Goal: Information Seeking & Learning: Learn about a topic

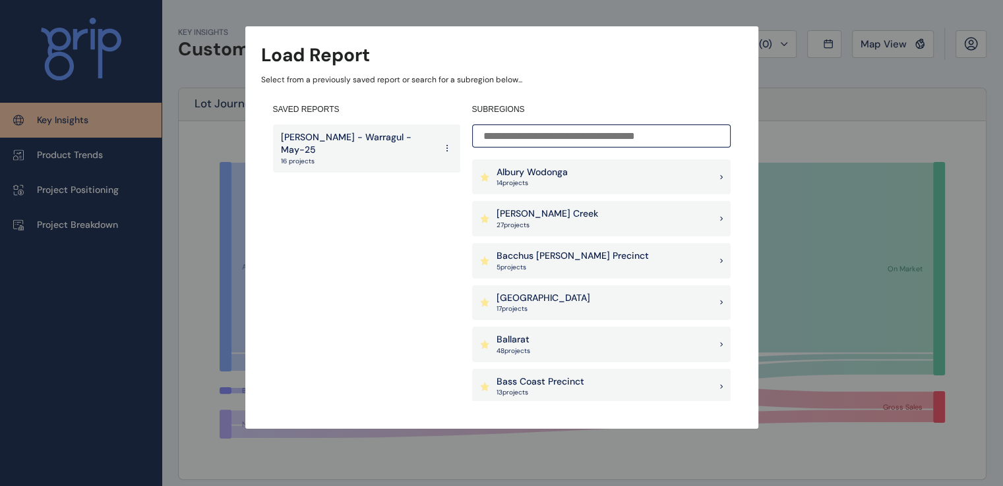
click at [599, 135] on input at bounding box center [601, 136] width 258 height 23
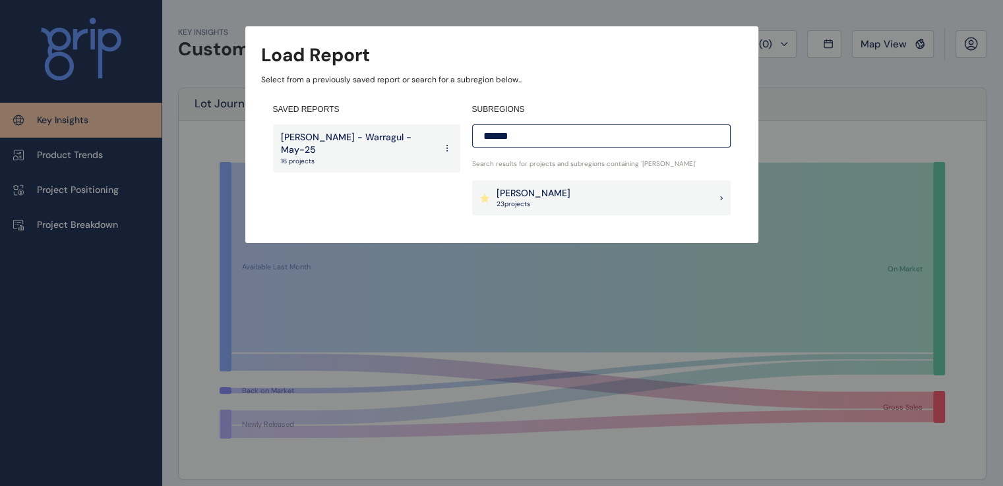
type input "******"
click at [628, 192] on div "Melton 23 project s" at bounding box center [601, 199] width 258 height 36
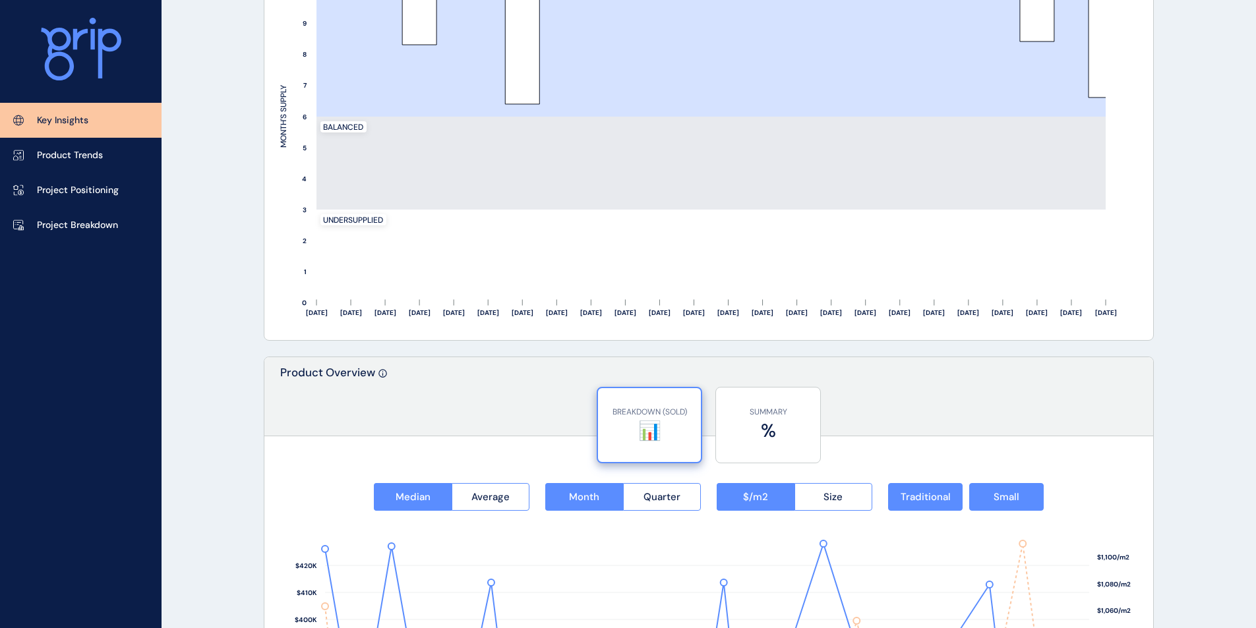
scroll to position [1582, 0]
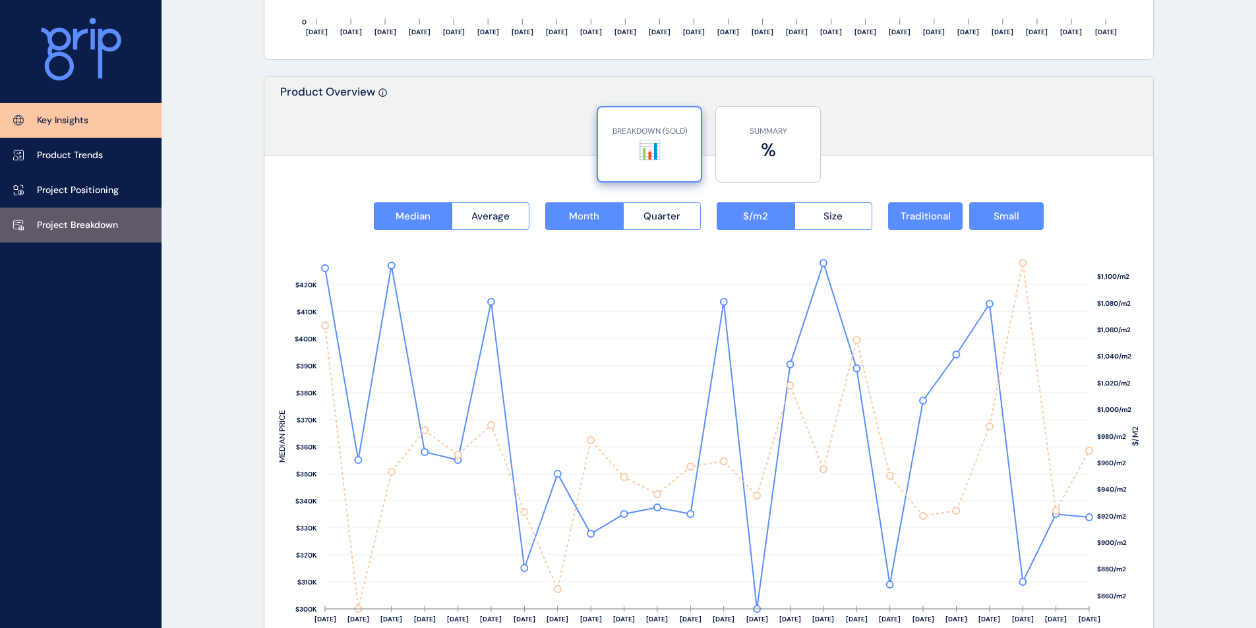
click at [88, 225] on p "Project Breakdown" at bounding box center [77, 225] width 81 height 13
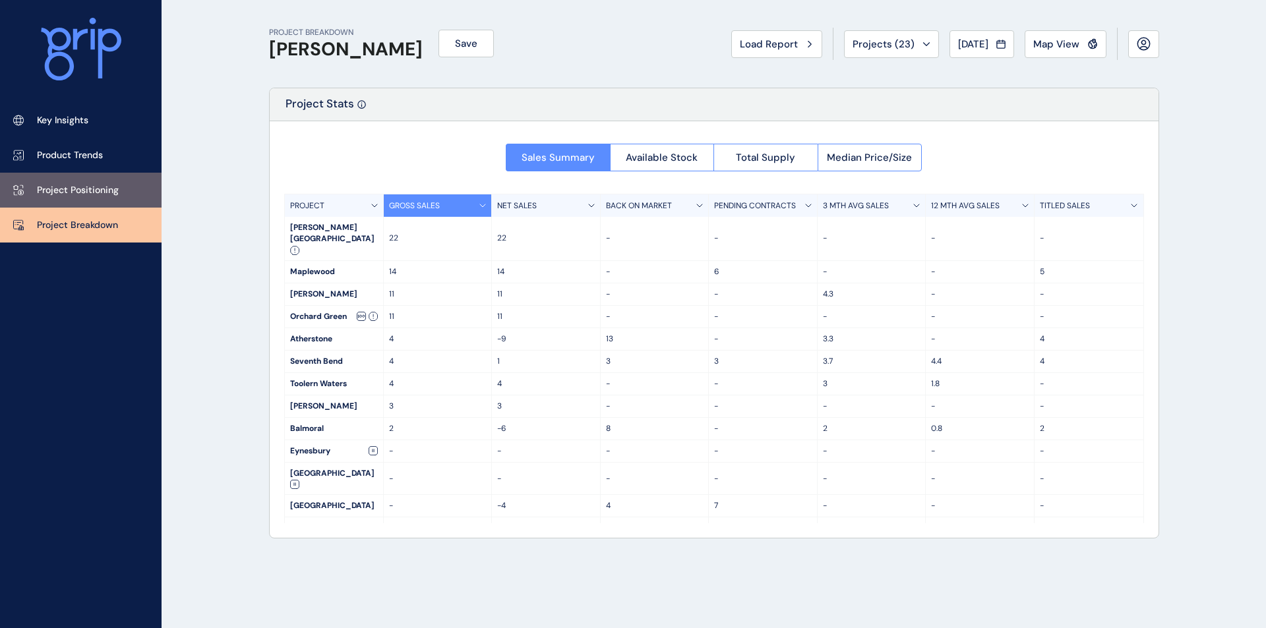
click at [74, 193] on p "Project Positioning" at bounding box center [78, 190] width 82 height 13
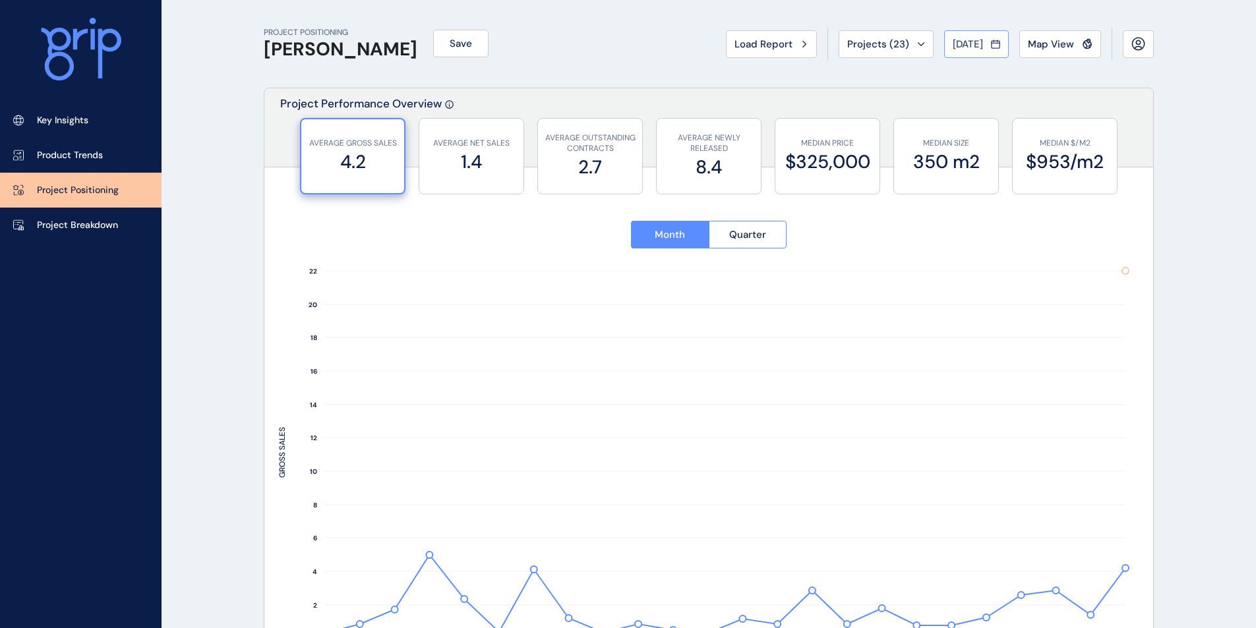
click at [987, 40] on div "Jul 2025" at bounding box center [976, 44] width 47 height 13
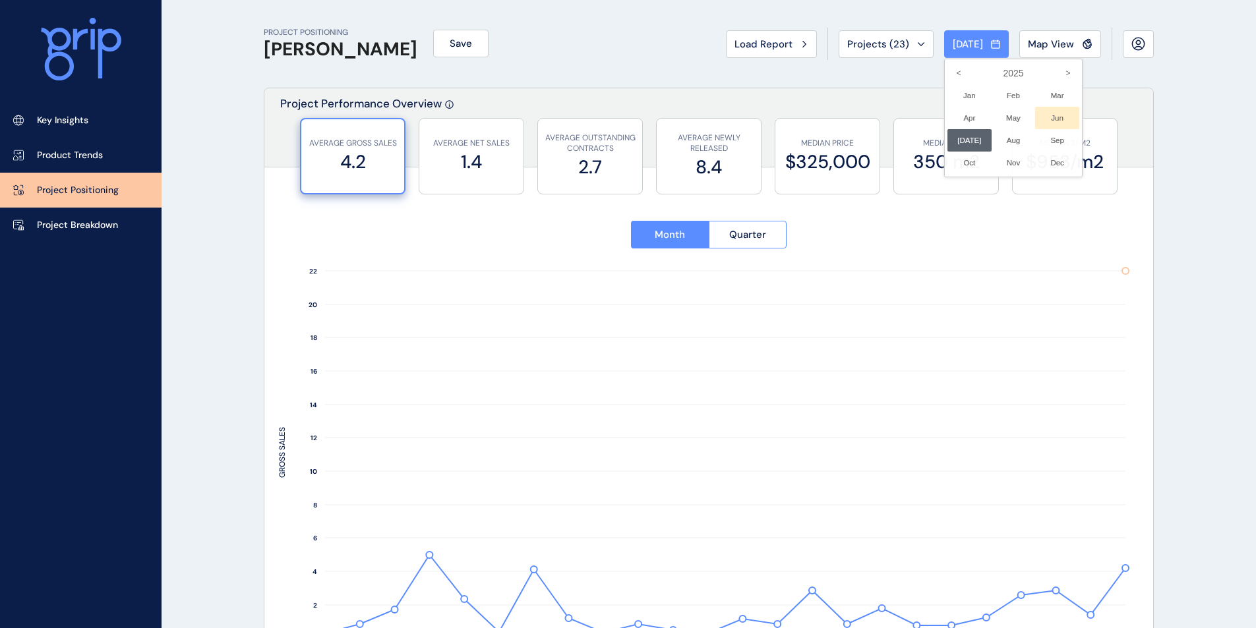
click at [1012, 115] on li "Jun No report is available for this period. New months are usually published 5 …" at bounding box center [1057, 118] width 44 height 22
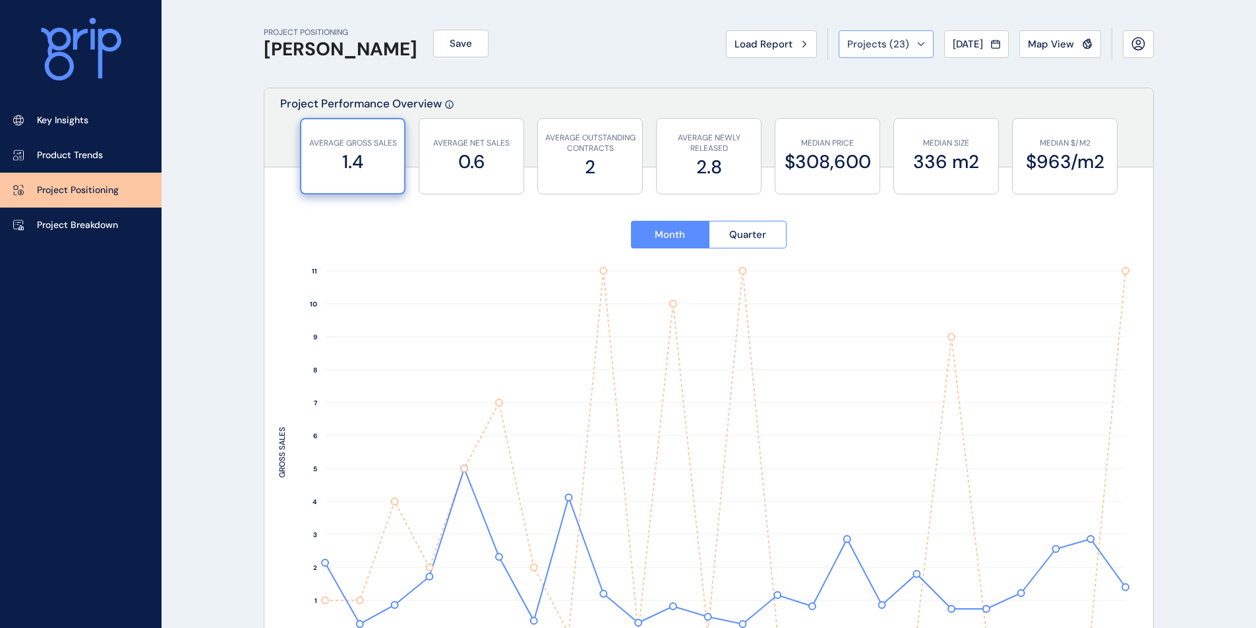
click at [881, 47] on span "Projects ( 23 )" at bounding box center [878, 44] width 62 height 13
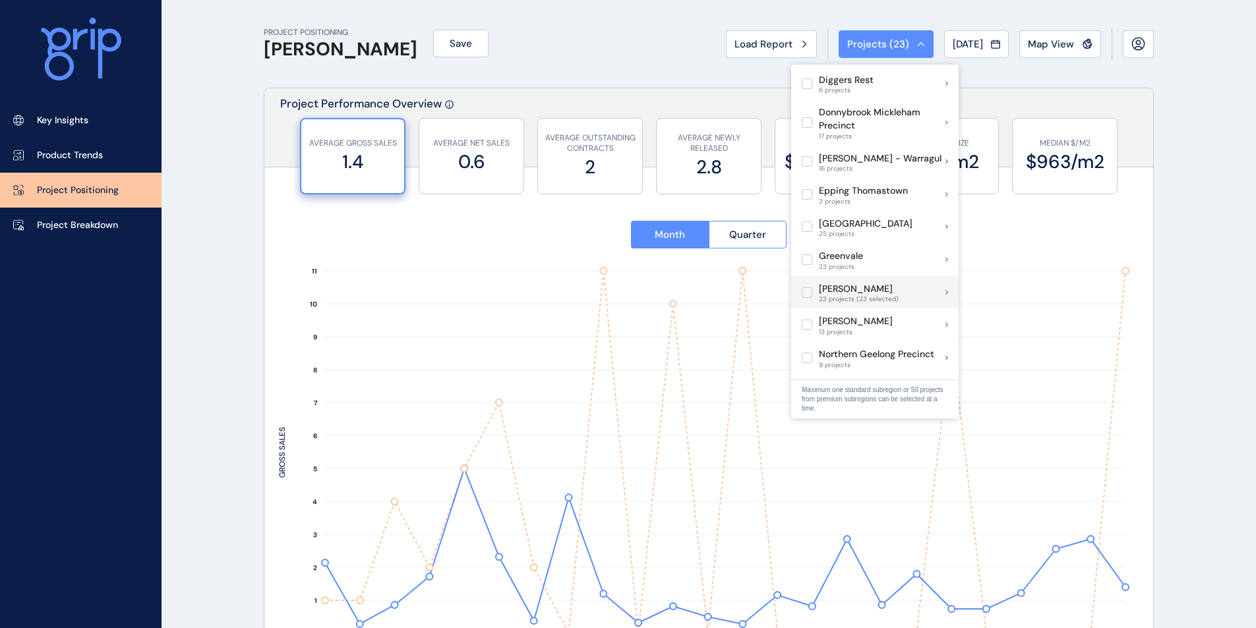
scroll to position [402, 0]
click at [1012, 51] on button "Map View" at bounding box center [1060, 44] width 82 height 28
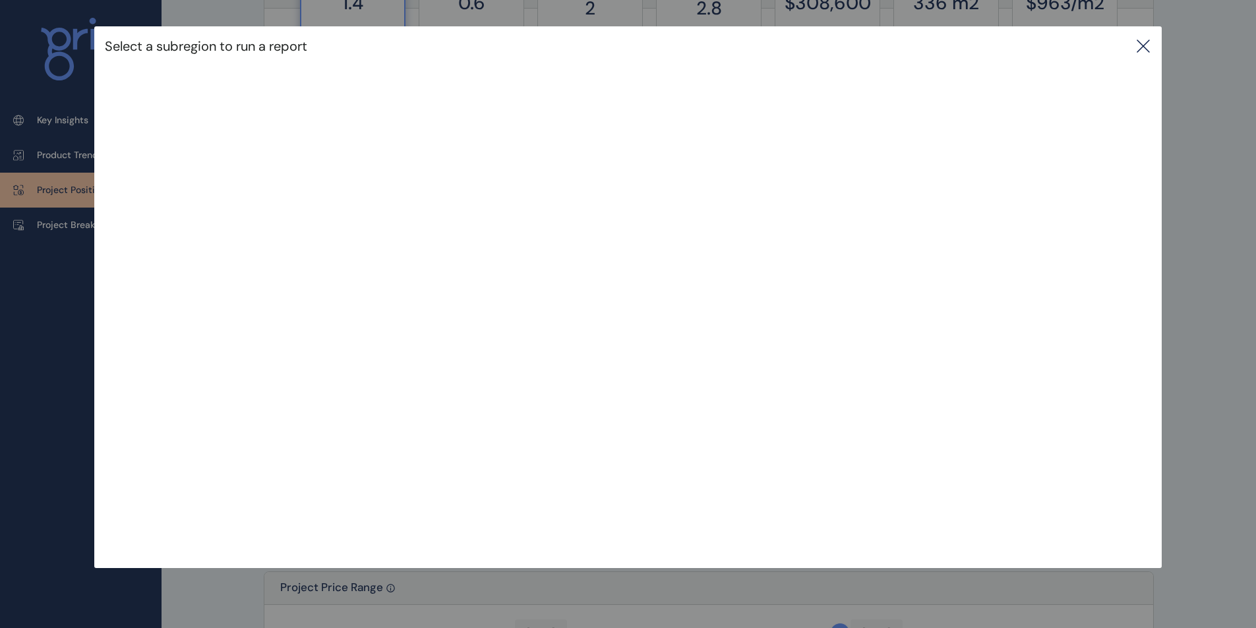
scroll to position [176, 0]
click at [1012, 49] on icon at bounding box center [1143, 46] width 12 height 12
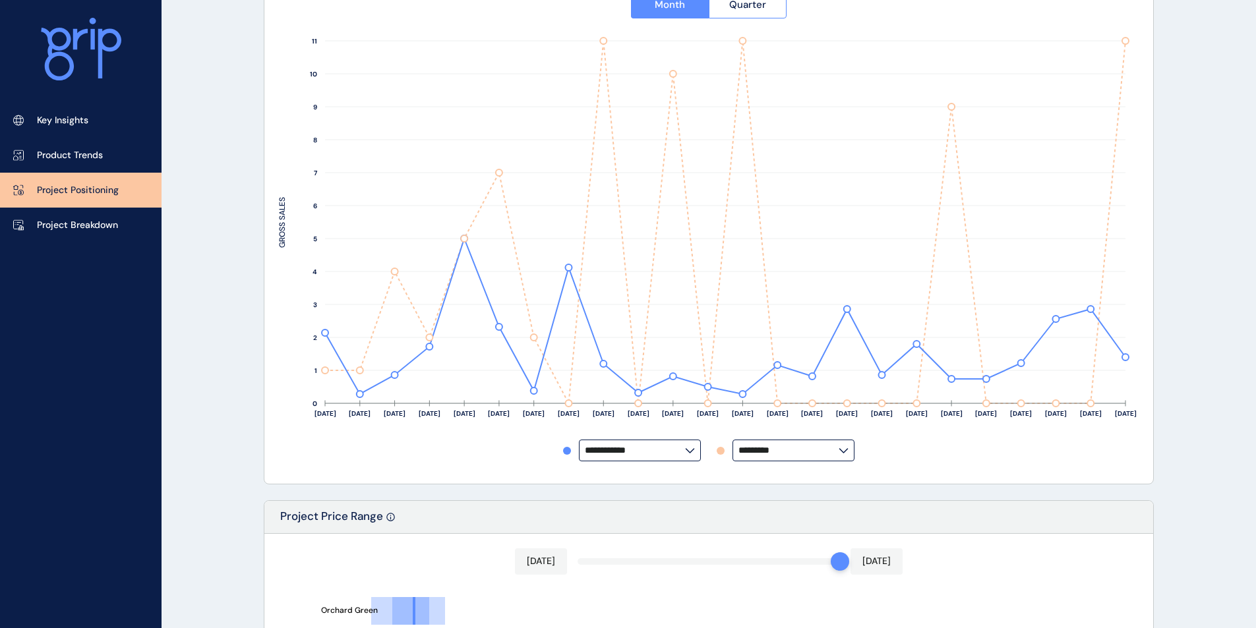
scroll to position [0, 0]
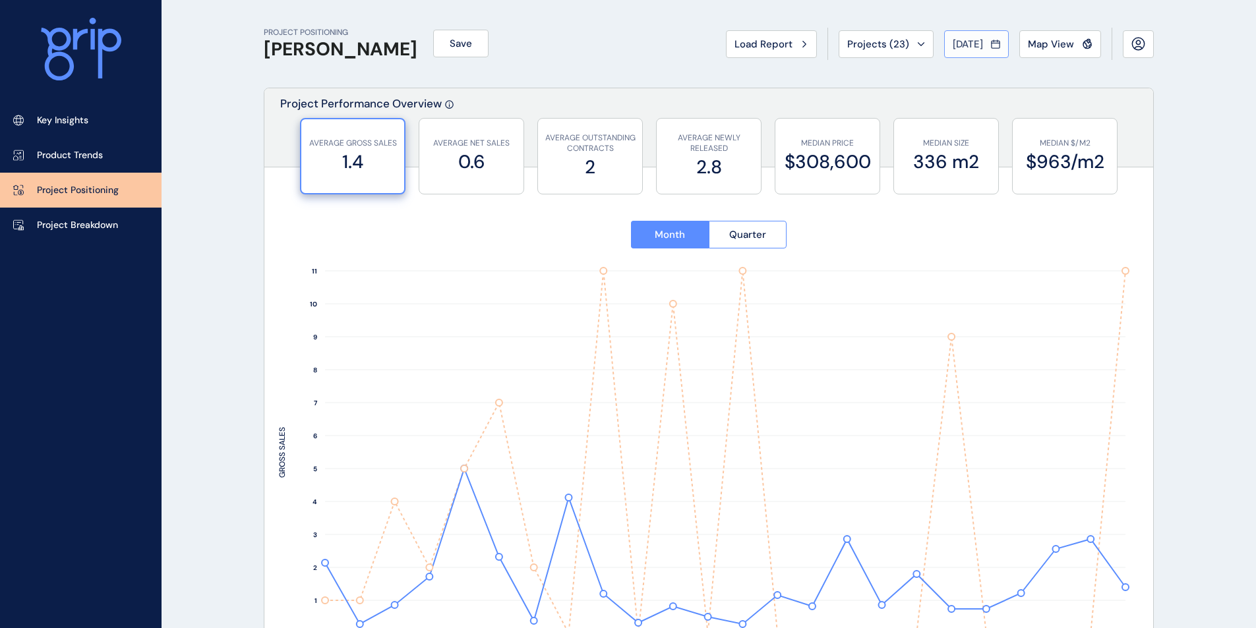
click at [982, 44] on span "[DATE]" at bounding box center [968, 44] width 30 height 13
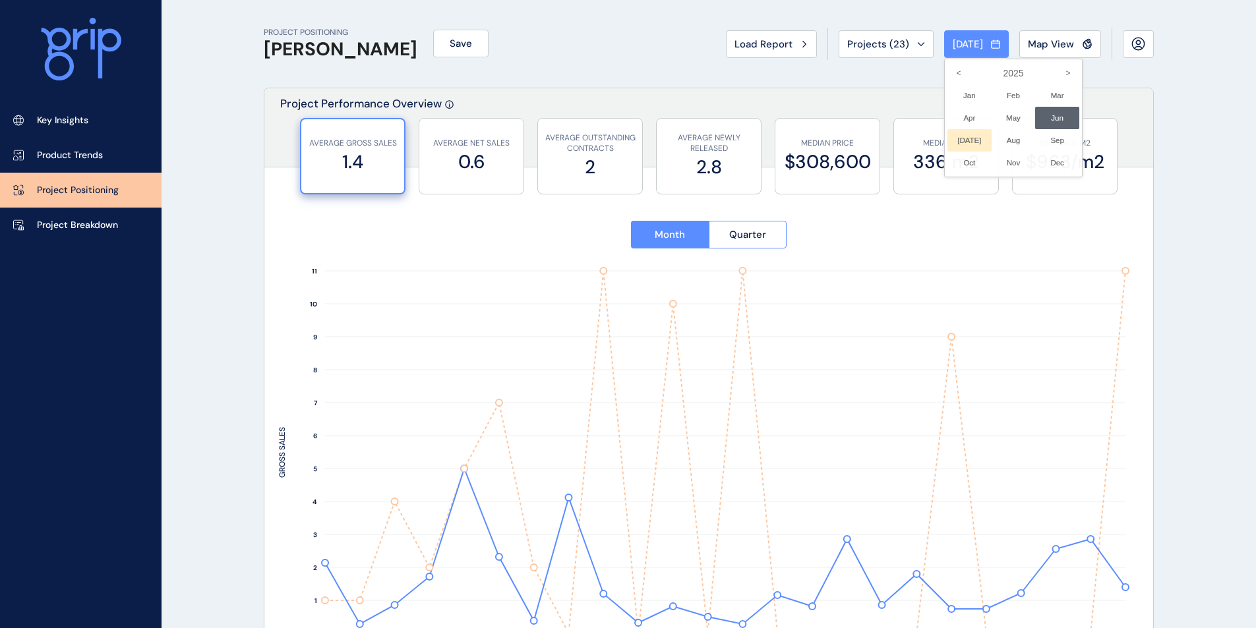
click at [956, 139] on li "Jul No report is available for this period. New months are usually published 5 …" at bounding box center [969, 140] width 44 height 22
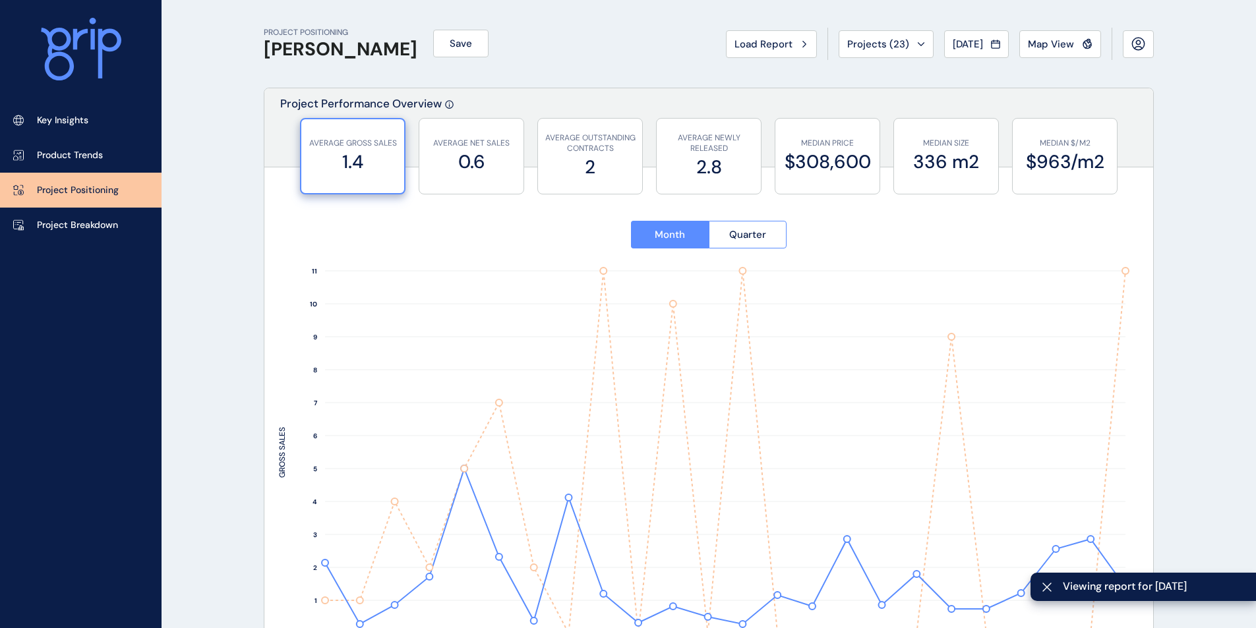
type input "**********"
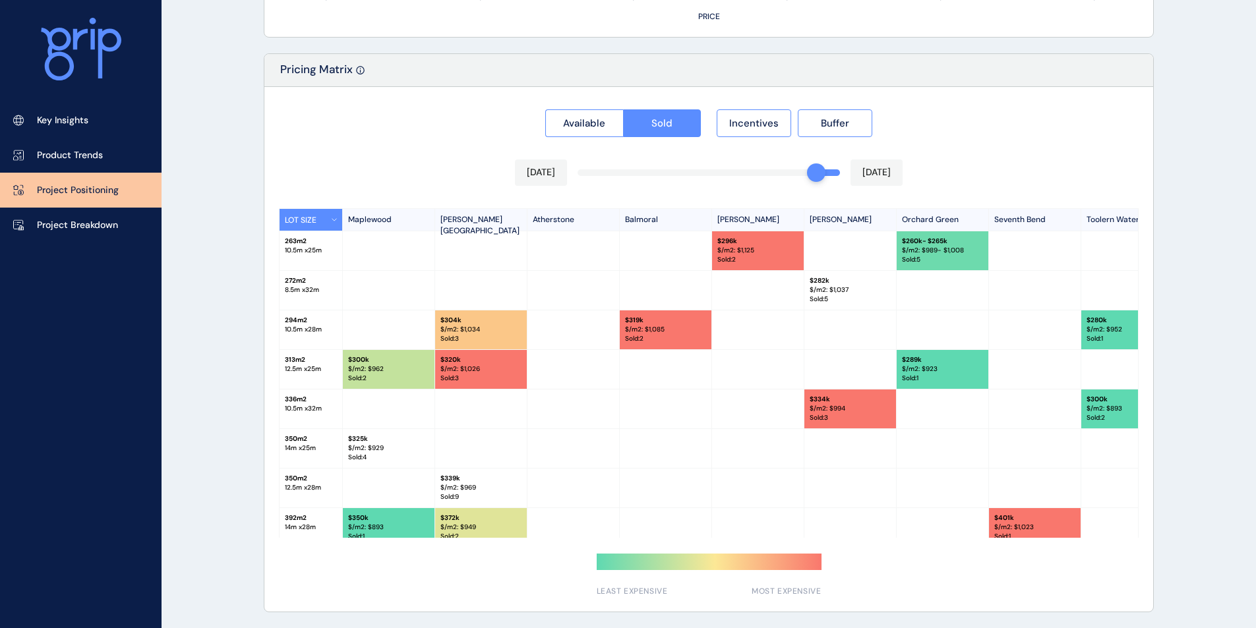
drag, startPoint x: 838, startPoint y: 175, endPoint x: 822, endPoint y: 176, distance: 16.5
click at [822, 176] on div at bounding box center [816, 172] width 18 height 18
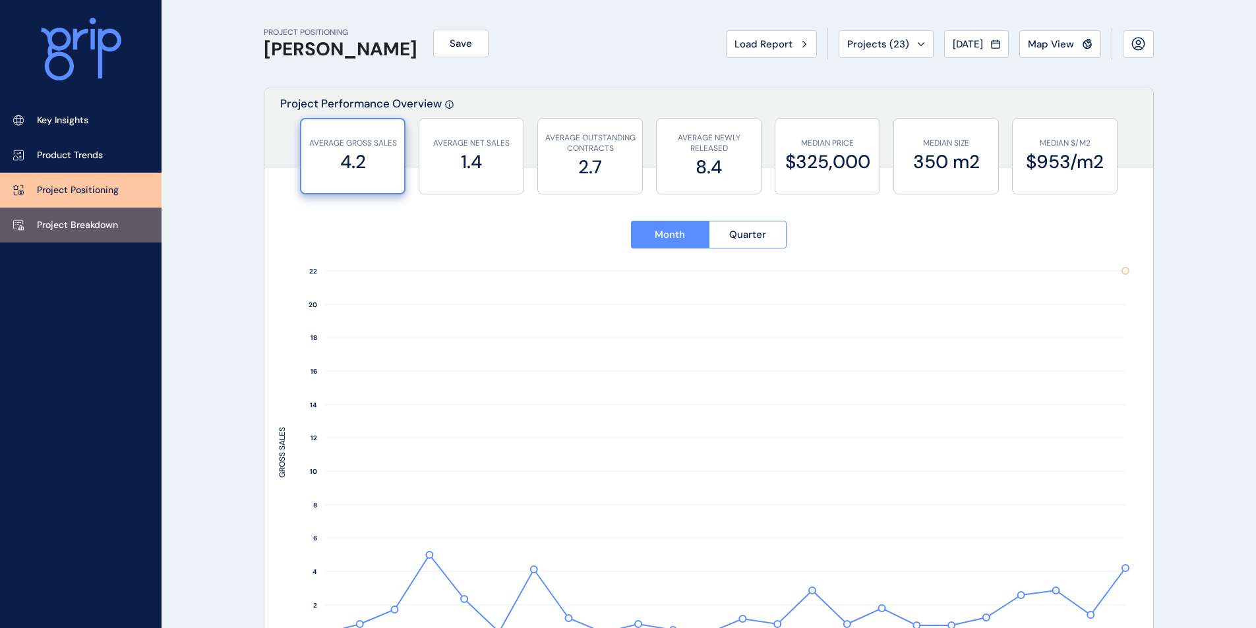
click at [102, 214] on link "Project Breakdown" at bounding box center [81, 225] width 162 height 35
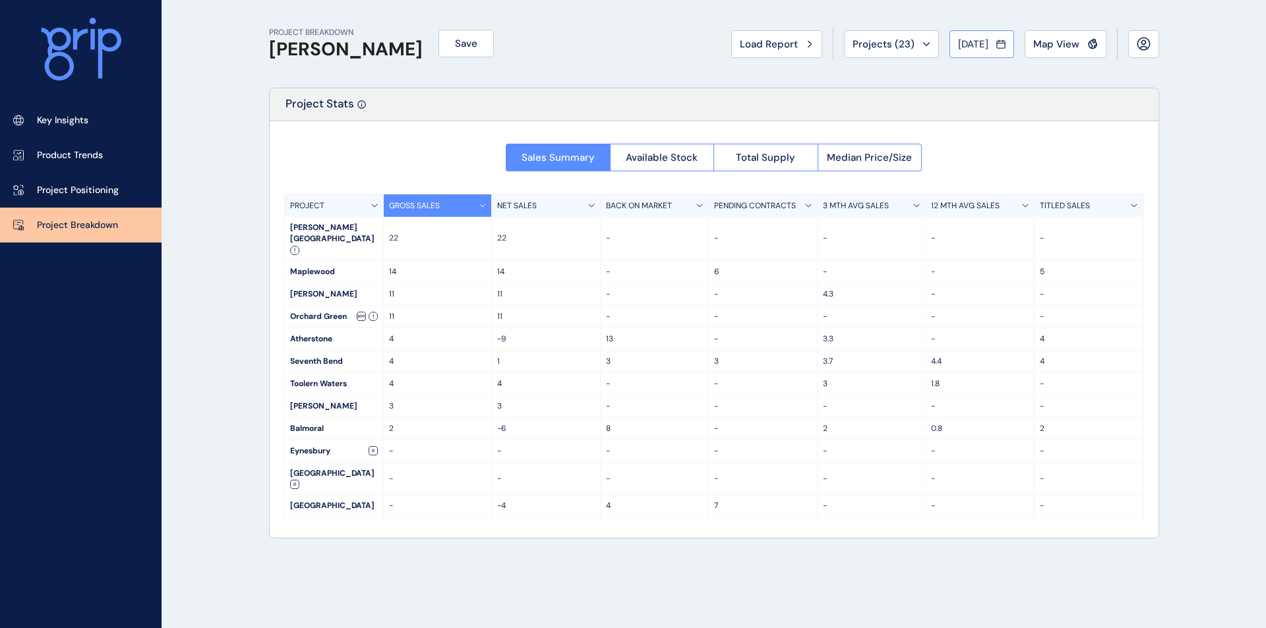
click at [960, 43] on span "Jul 2025" at bounding box center [973, 44] width 30 height 13
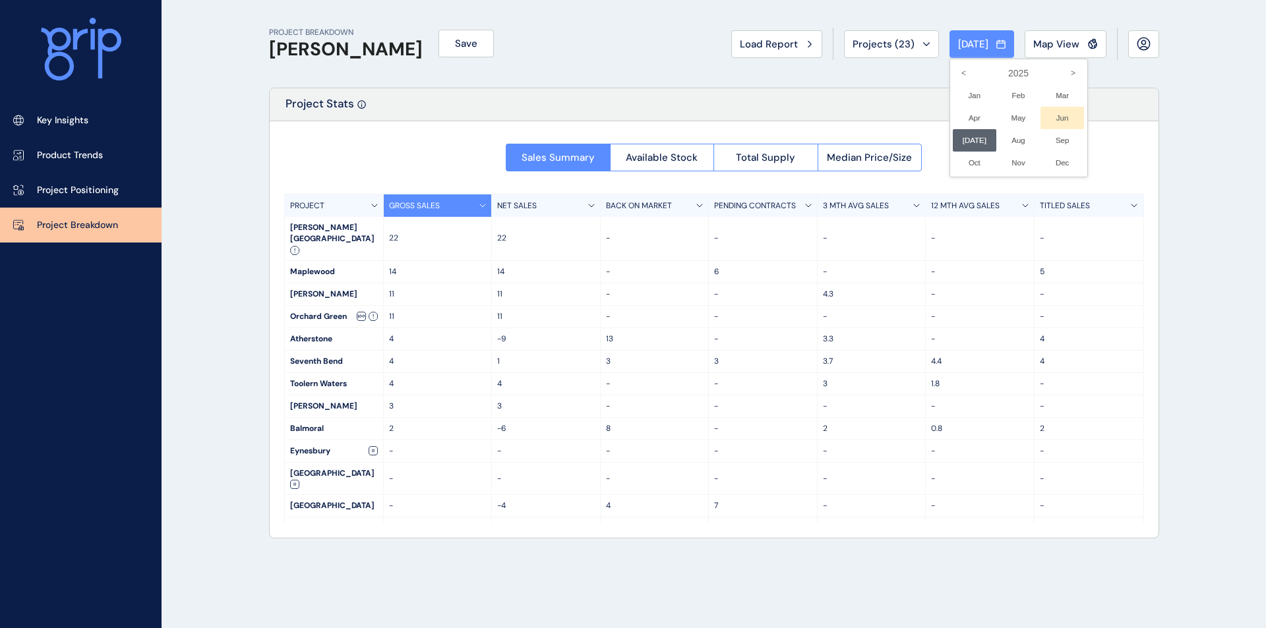
click at [1012, 118] on li "Jun No report is available for this period. New months are usually published 5 …" at bounding box center [1062, 118] width 44 height 22
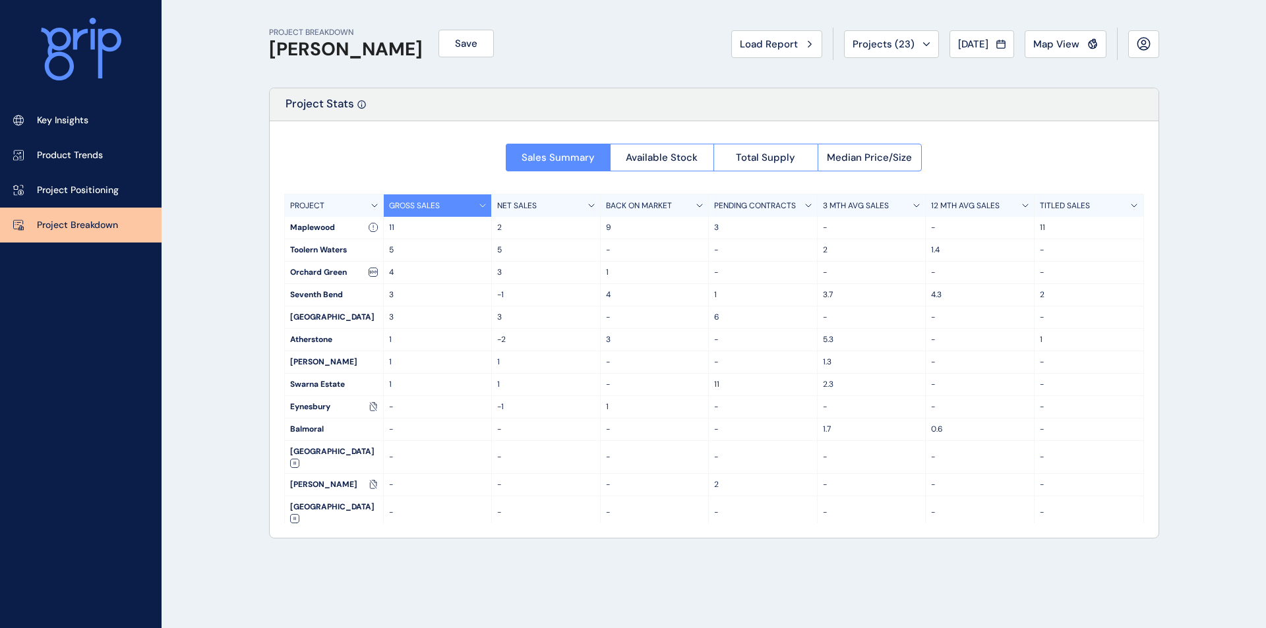
click at [326, 229] on div "Maplewood" at bounding box center [334, 228] width 98 height 22
drag, startPoint x: 347, startPoint y: 273, endPoint x: 289, endPoint y: 271, distance: 57.4
click at [289, 271] on div "Orchard Green" at bounding box center [334, 273] width 98 height 22
copy div "Orchard Green"
click at [68, 188] on p "Project Positioning" at bounding box center [78, 190] width 82 height 13
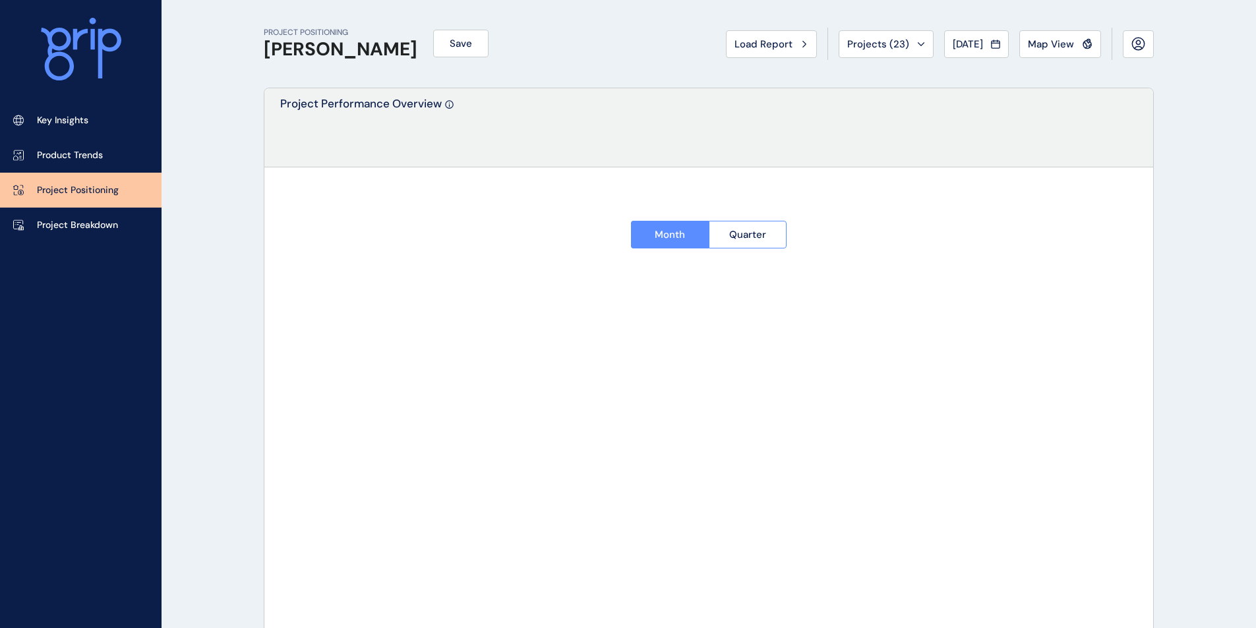
type input "*********"
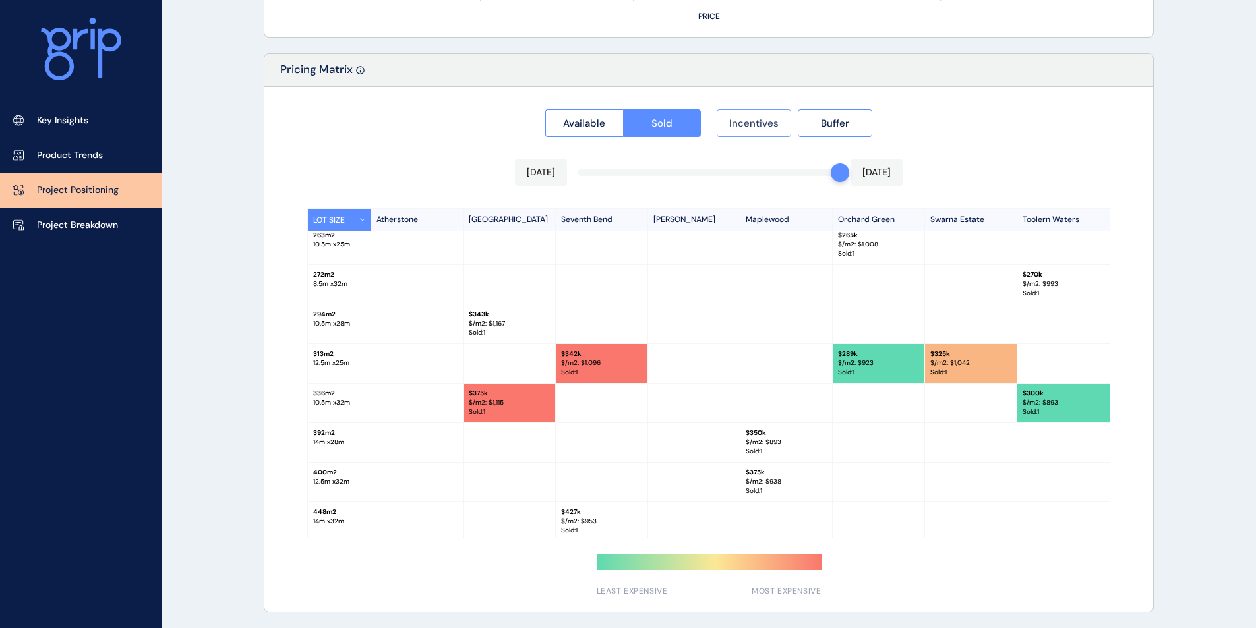
scroll to position [10, 0]
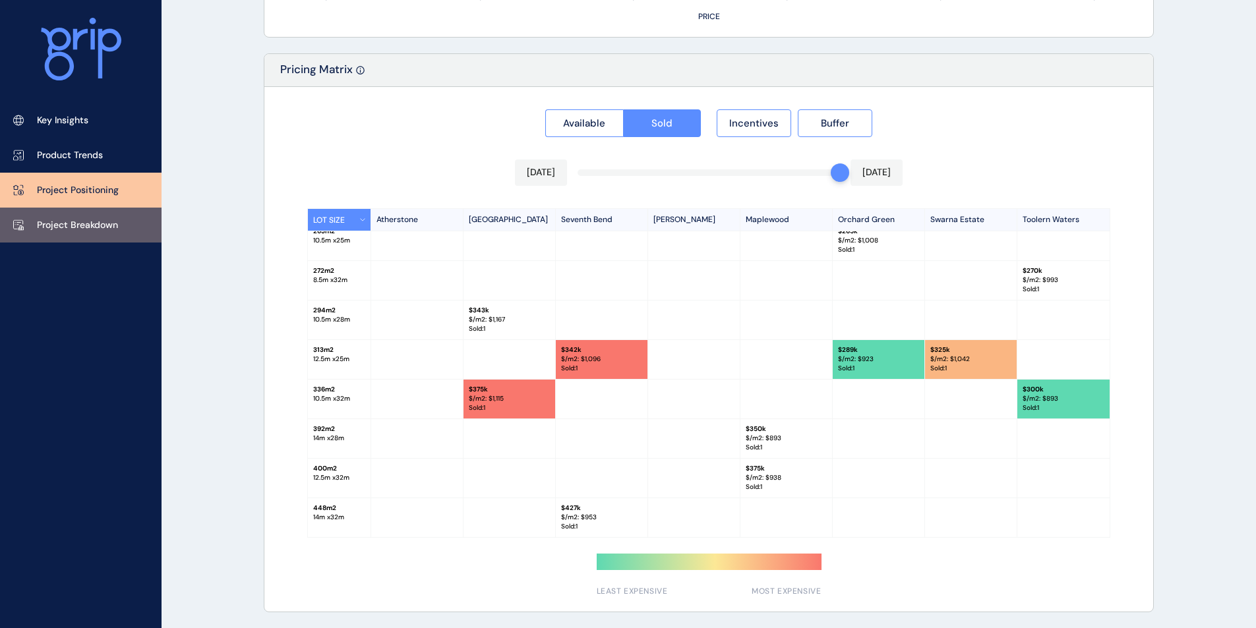
click at [98, 219] on p "Project Breakdown" at bounding box center [77, 225] width 81 height 13
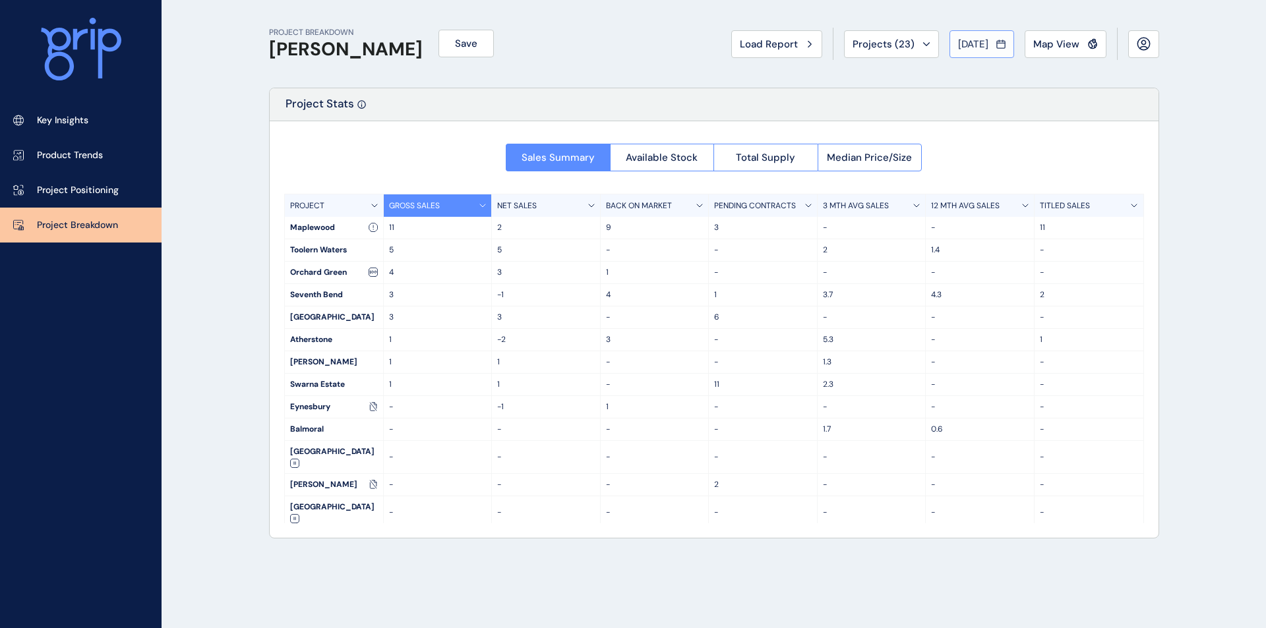
click at [995, 52] on button "[DATE]" at bounding box center [981, 44] width 65 height 28
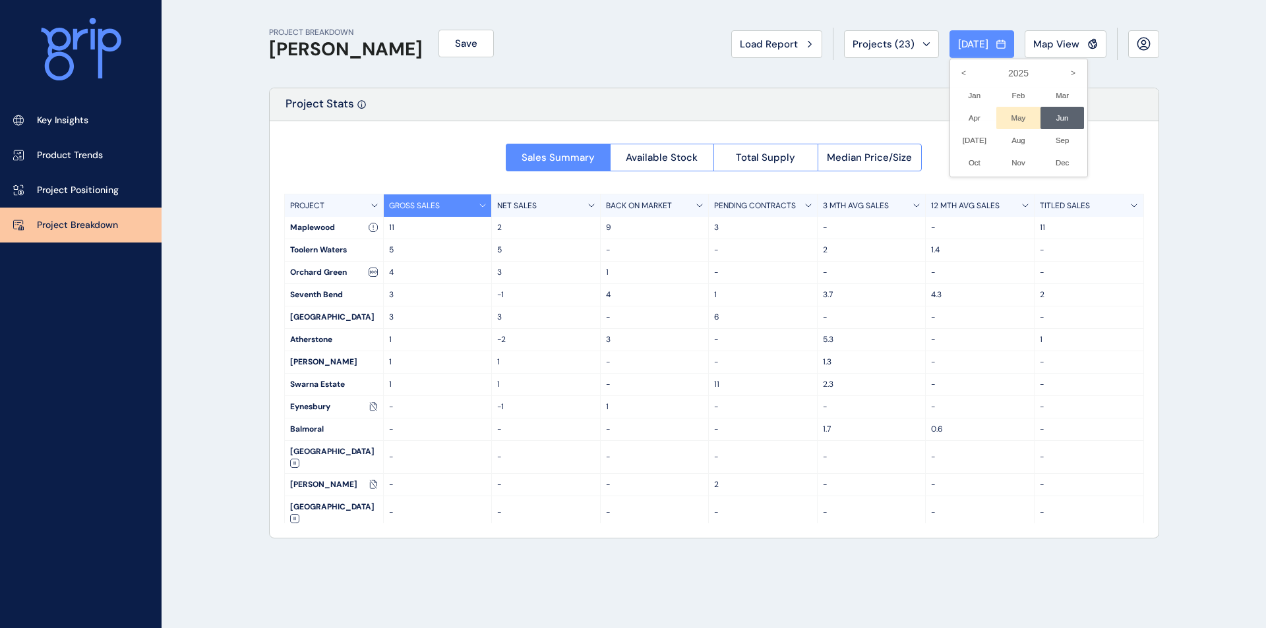
click at [1007, 114] on li "May No report is available for this period. New months are usually published 5 …" at bounding box center [1018, 118] width 44 height 22
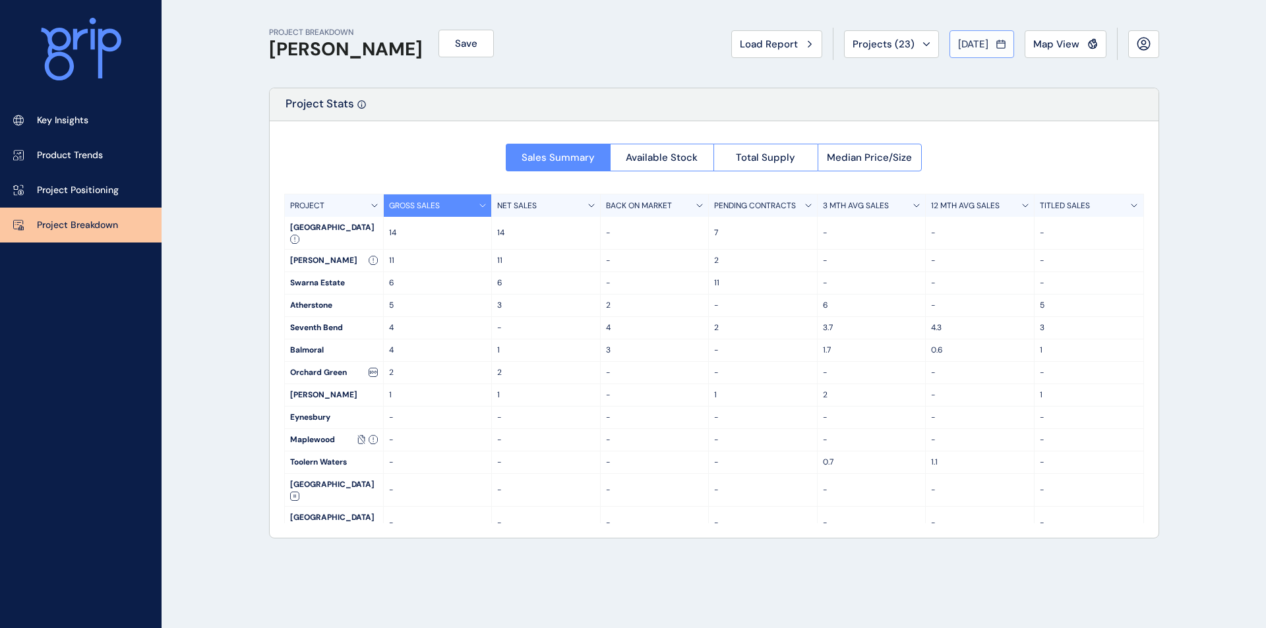
click at [972, 42] on span "[DATE]" at bounding box center [973, 44] width 30 height 13
click at [961, 118] on li "Apr No report is available for this period. New months are usually published 5 …" at bounding box center [975, 118] width 44 height 22
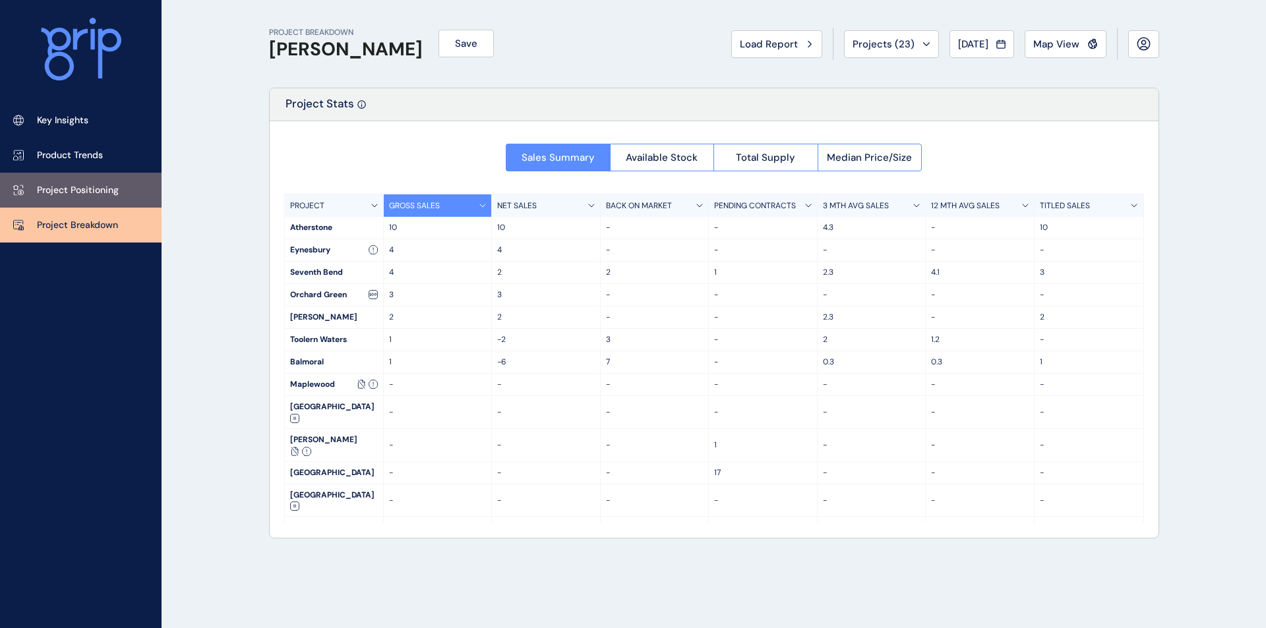
click at [34, 193] on link "Project Positioning" at bounding box center [81, 190] width 162 height 35
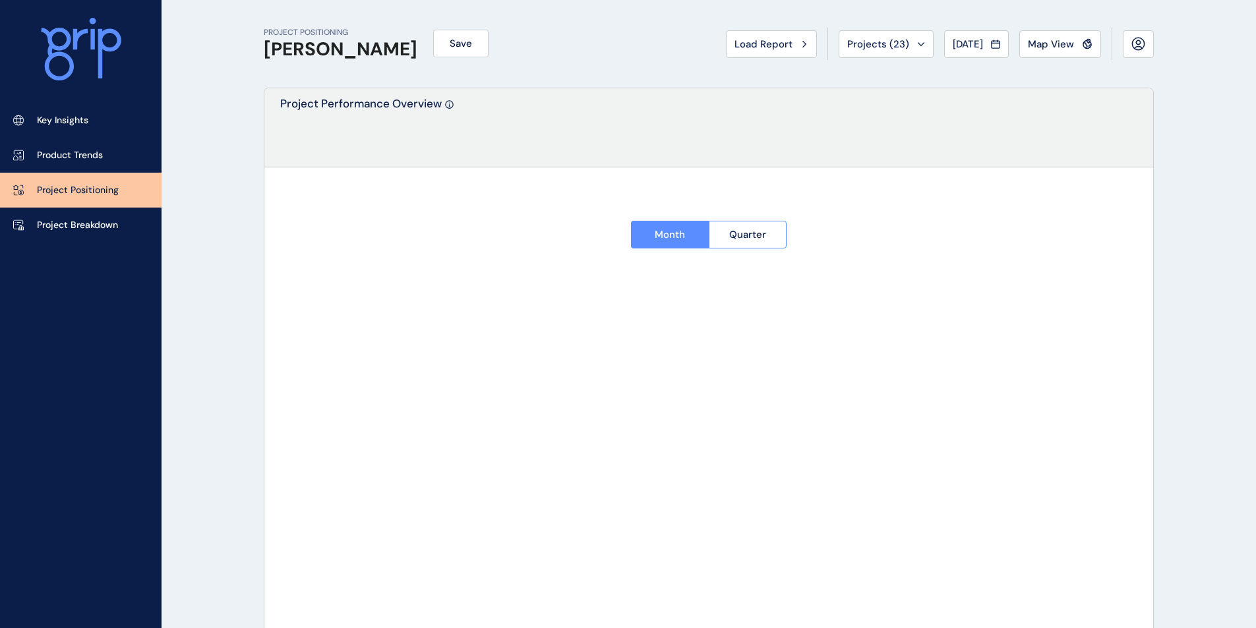
type input "**********"
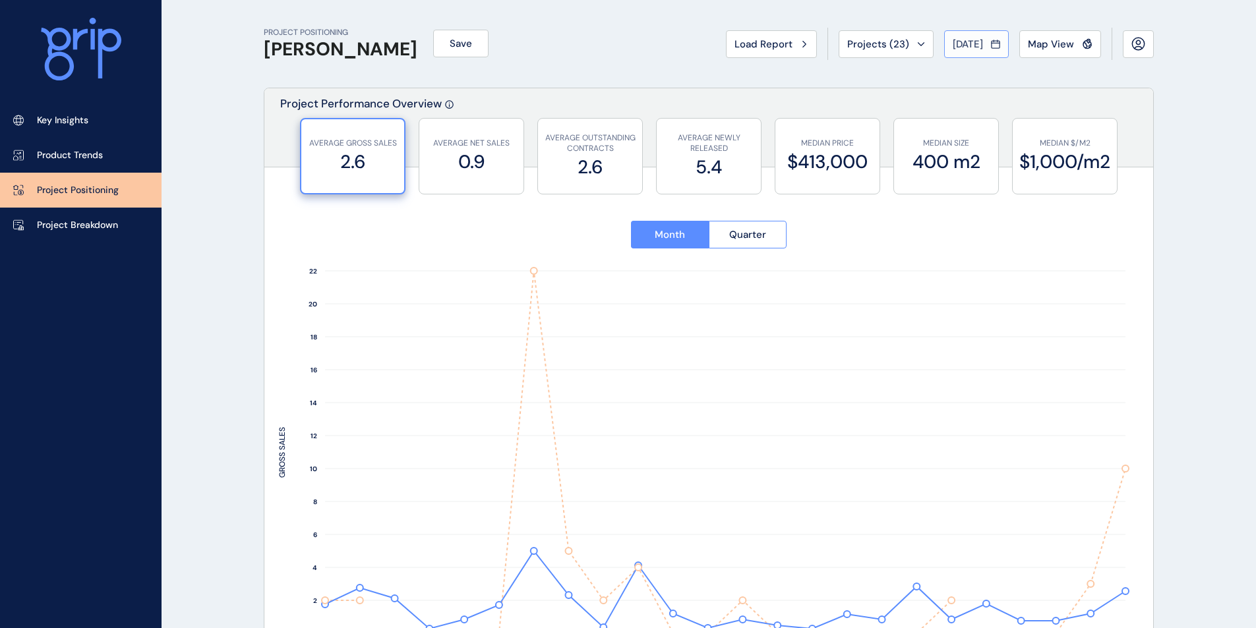
click at [971, 45] on span "[DATE]" at bounding box center [968, 44] width 30 height 13
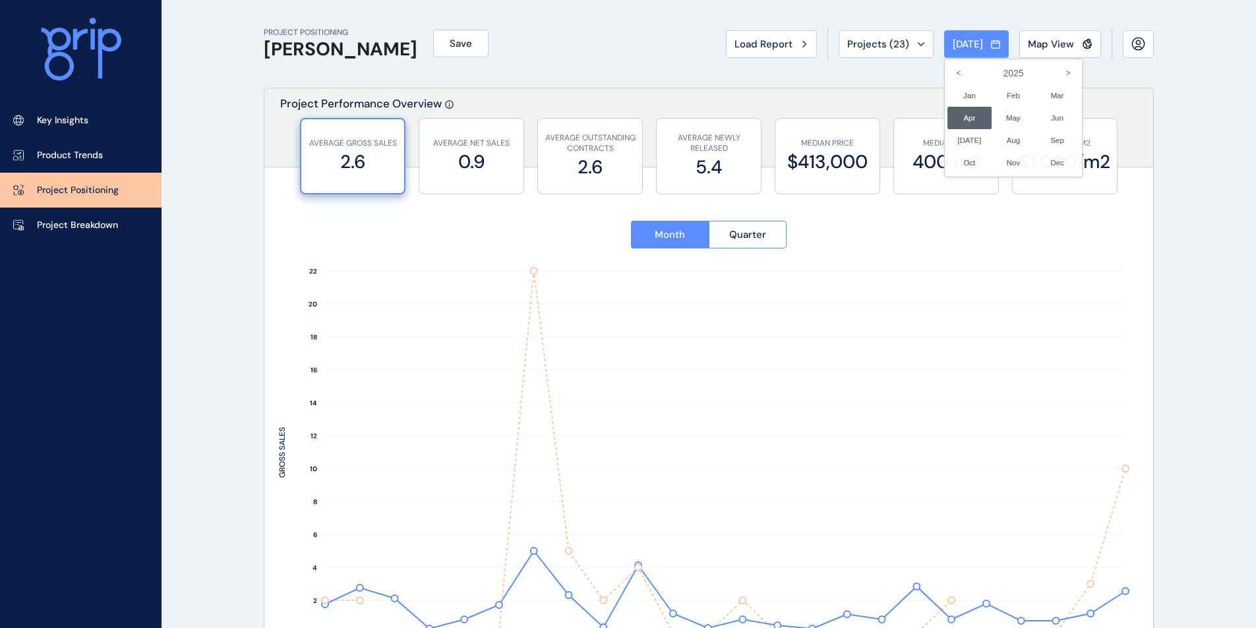
click at [1012, 203] on div at bounding box center [628, 314] width 1256 height 628
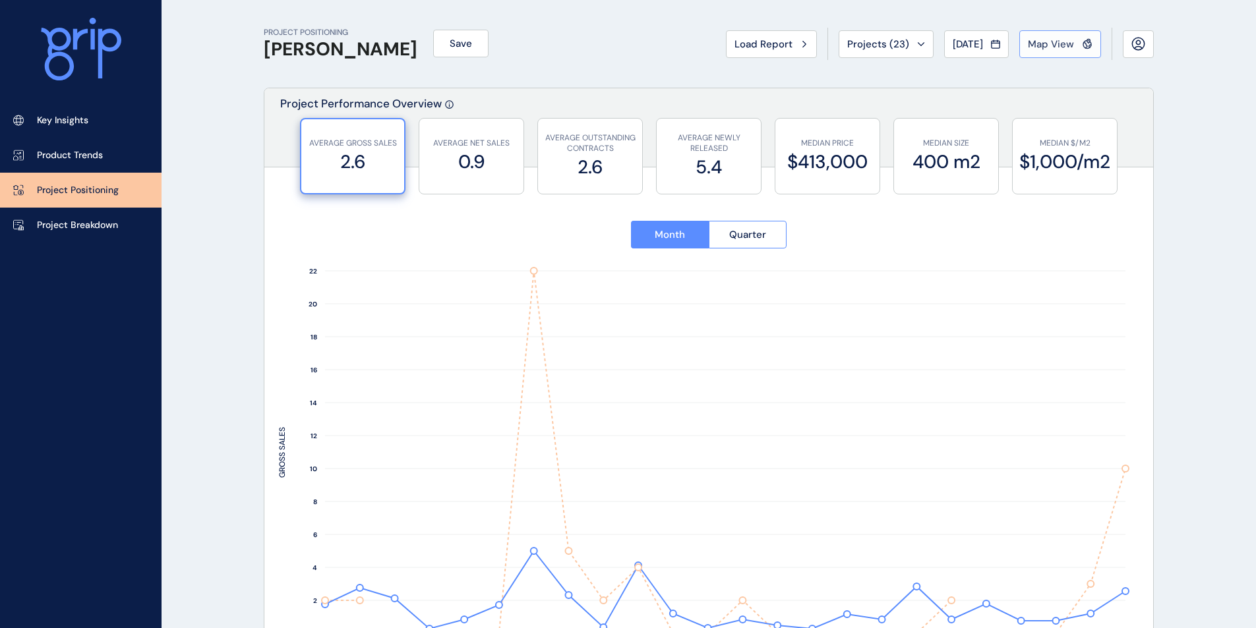
click at [1012, 47] on span "Map View" at bounding box center [1051, 44] width 46 height 13
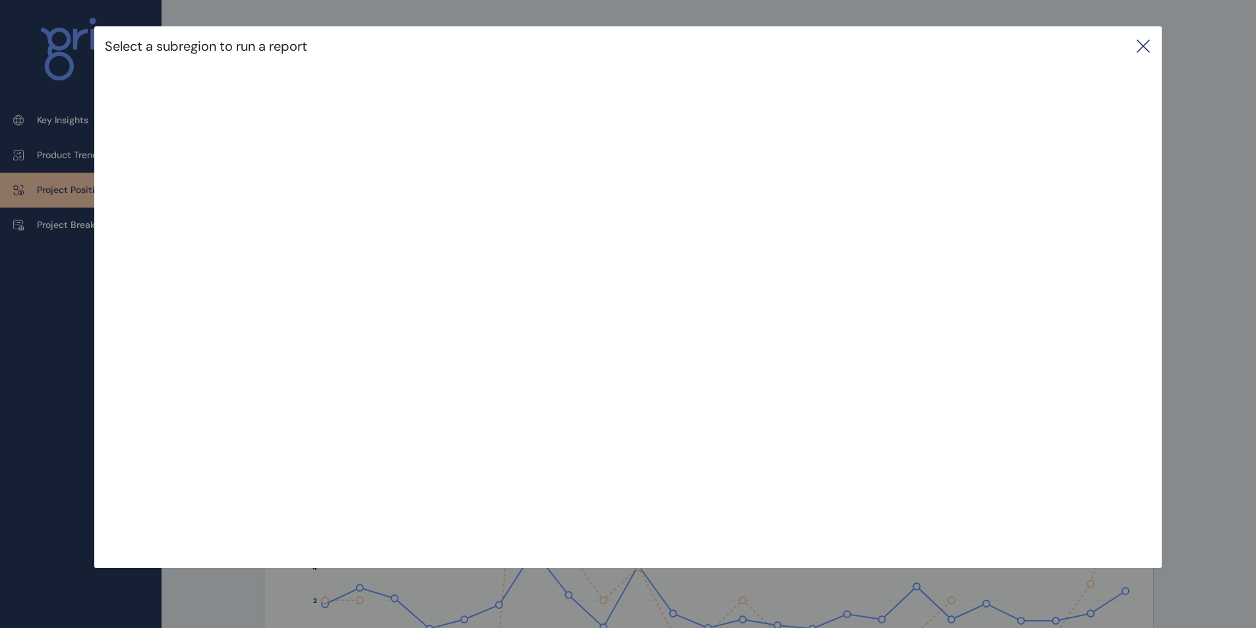
click at [1012, 39] on icon at bounding box center [1143, 46] width 16 height 16
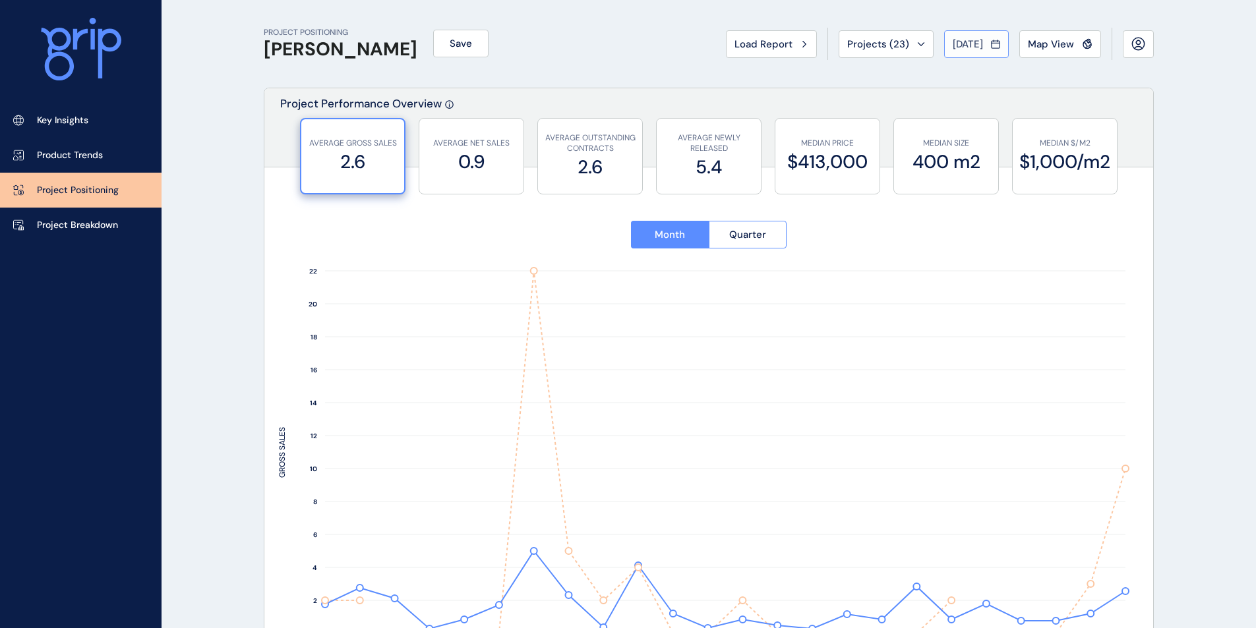
click at [976, 45] on span "[DATE]" at bounding box center [968, 44] width 30 height 13
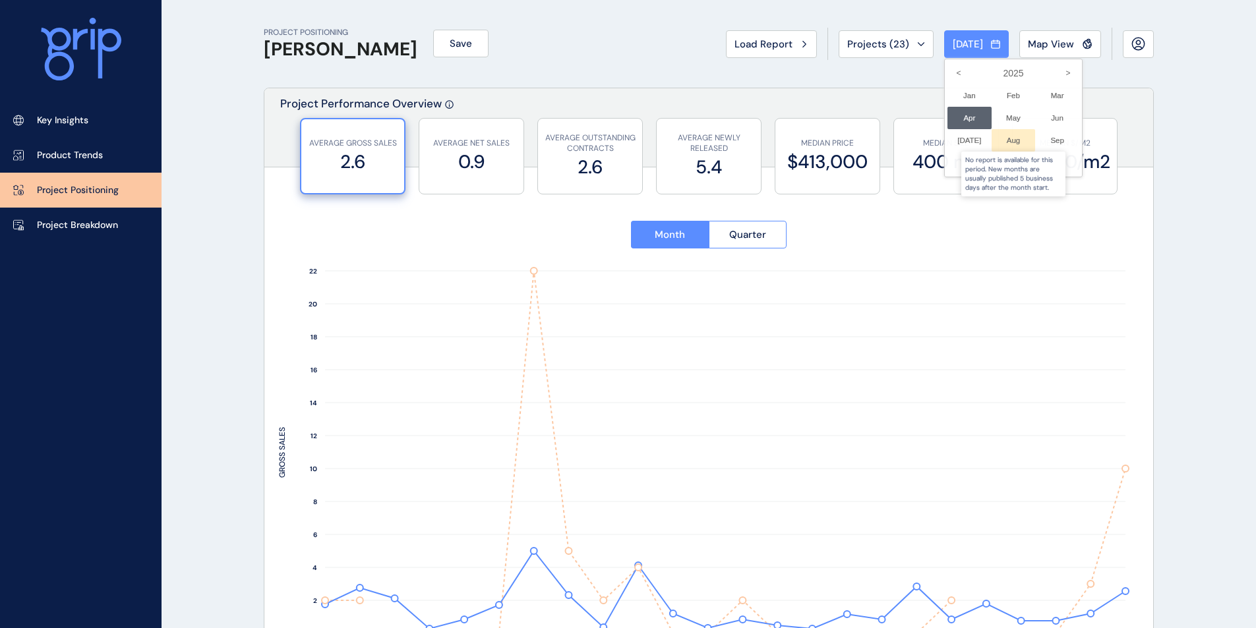
click at [1001, 130] on div at bounding box center [1013, 140] width 44 height 22
click at [1002, 120] on li "May No report is available for this period. New months are usually published 5 …" at bounding box center [1013, 118] width 44 height 22
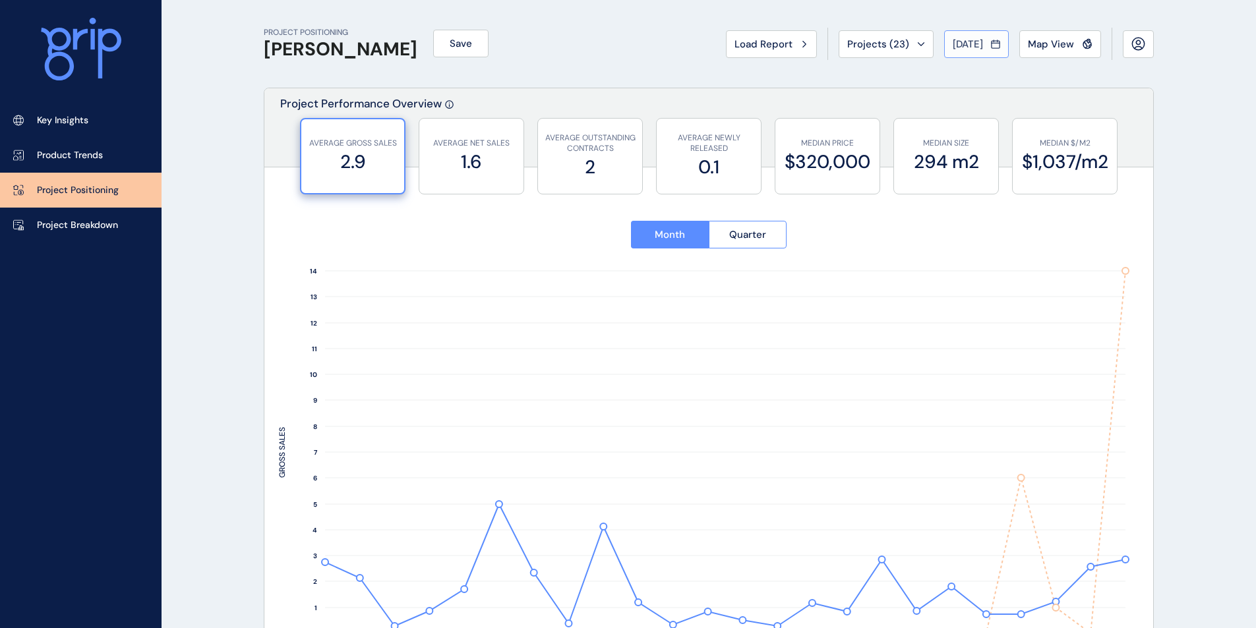
click at [972, 47] on span "[DATE]" at bounding box center [968, 44] width 30 height 13
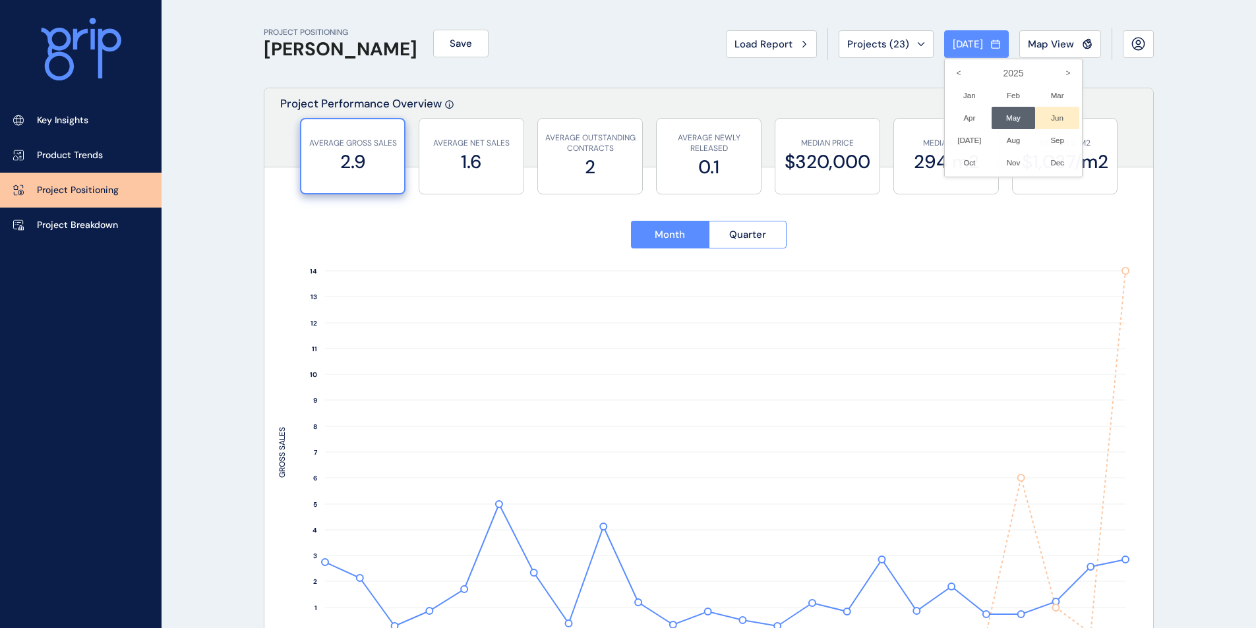
click at [1050, 115] on li "Jun No report is available for this period. New months are usually published 5 …" at bounding box center [1057, 118] width 44 height 22
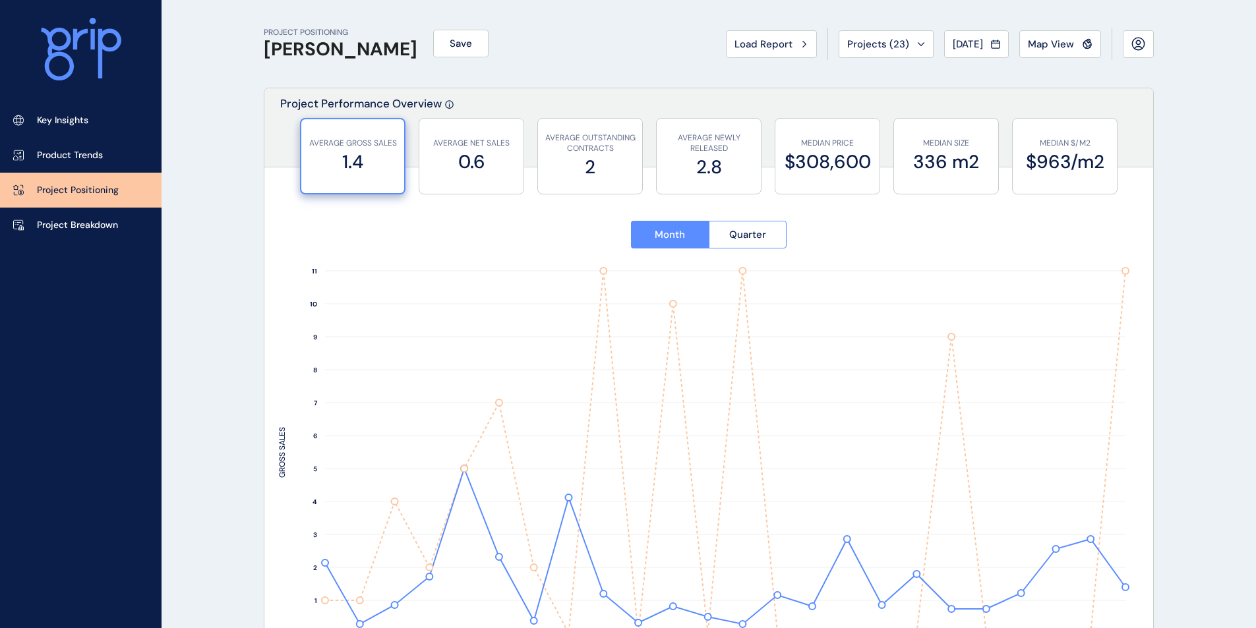
click at [974, 53] on button "[DATE]" at bounding box center [976, 44] width 65 height 28
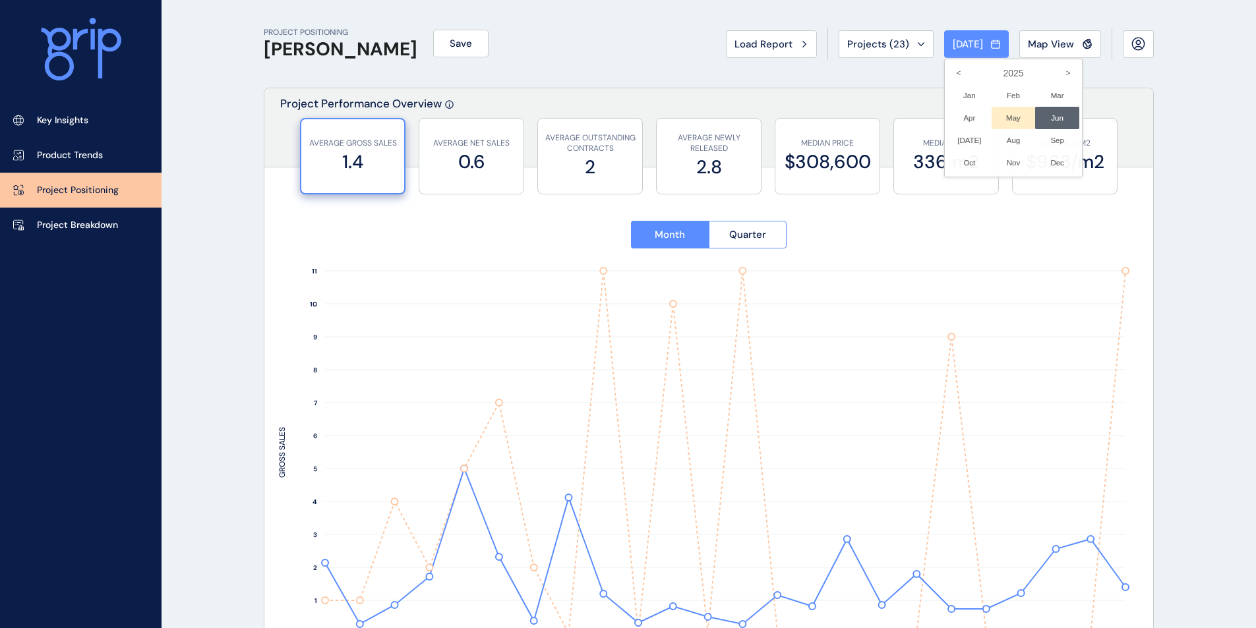
click at [1007, 116] on li "May No report is available for this period. New months are usually published 5 …" at bounding box center [1013, 118] width 44 height 22
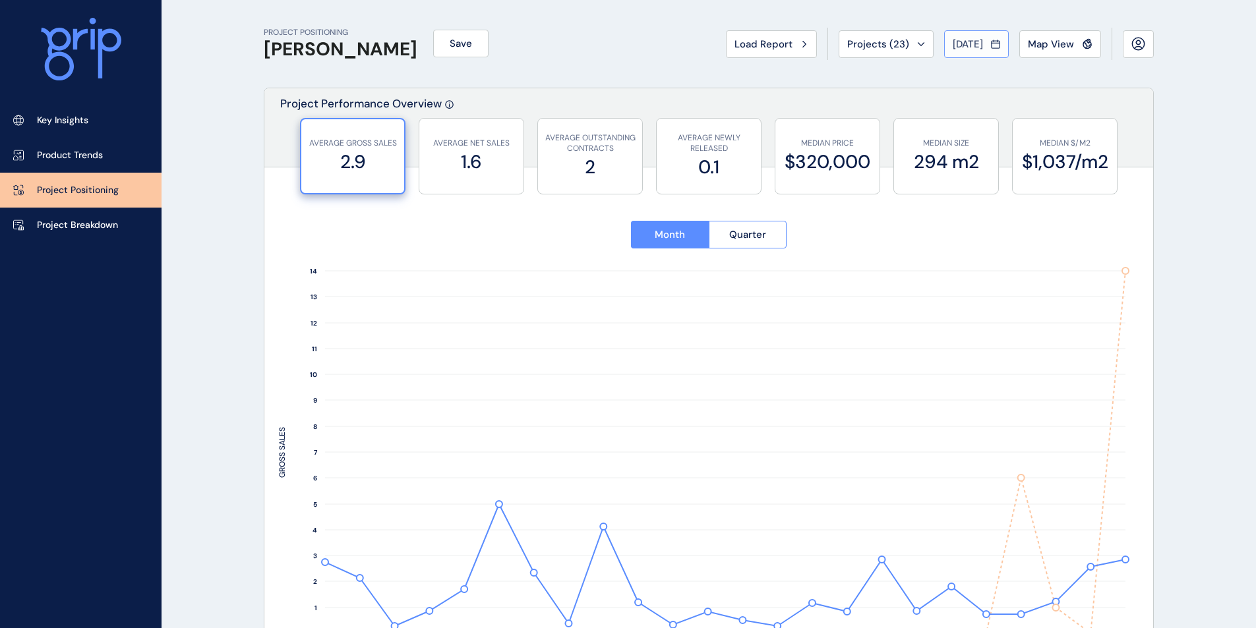
click at [953, 50] on span "[DATE]" at bounding box center [968, 44] width 30 height 13
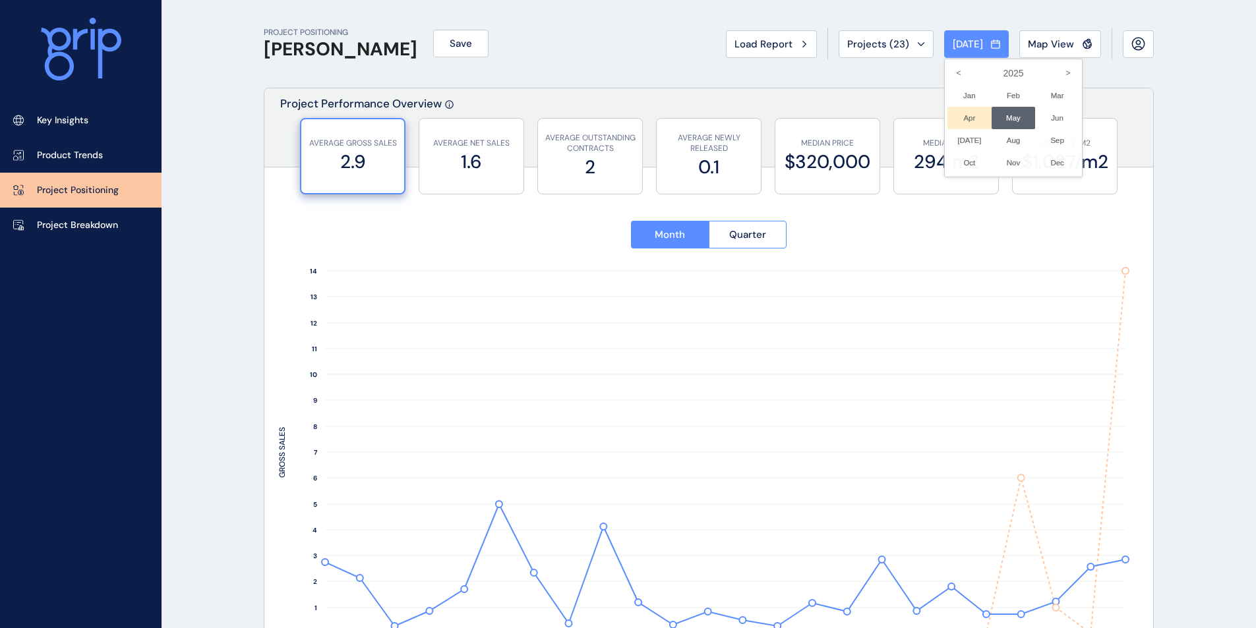
click at [949, 116] on li "Apr No report is available for this period. New months are usually published 5 …" at bounding box center [969, 118] width 44 height 22
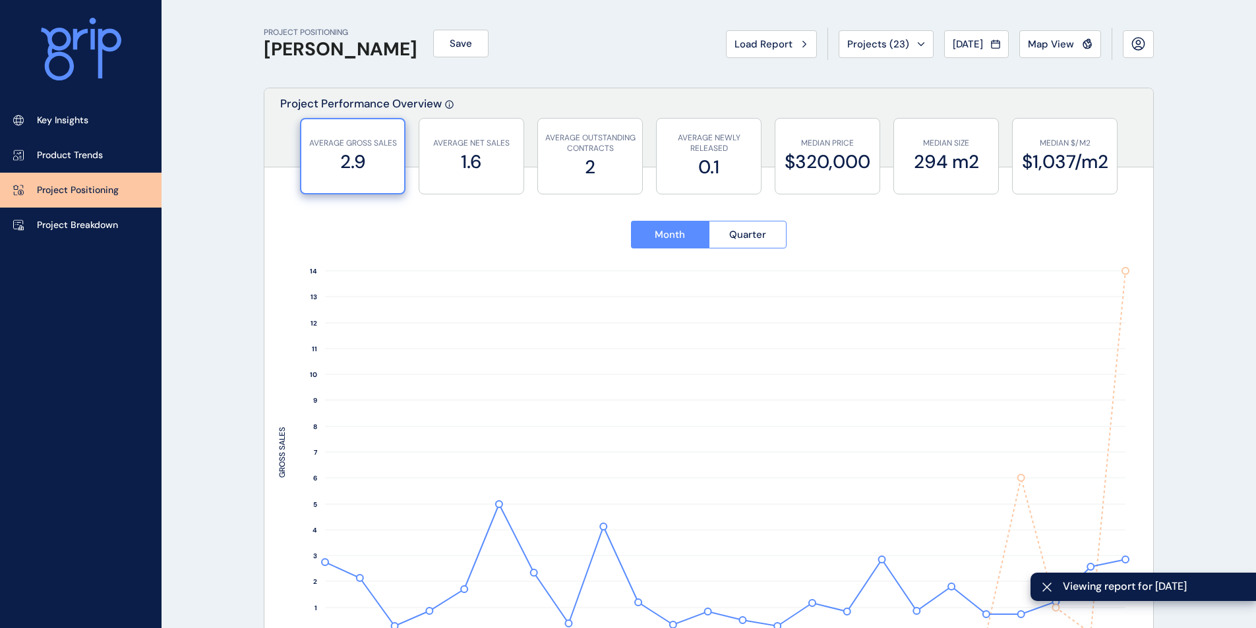
type input "**********"
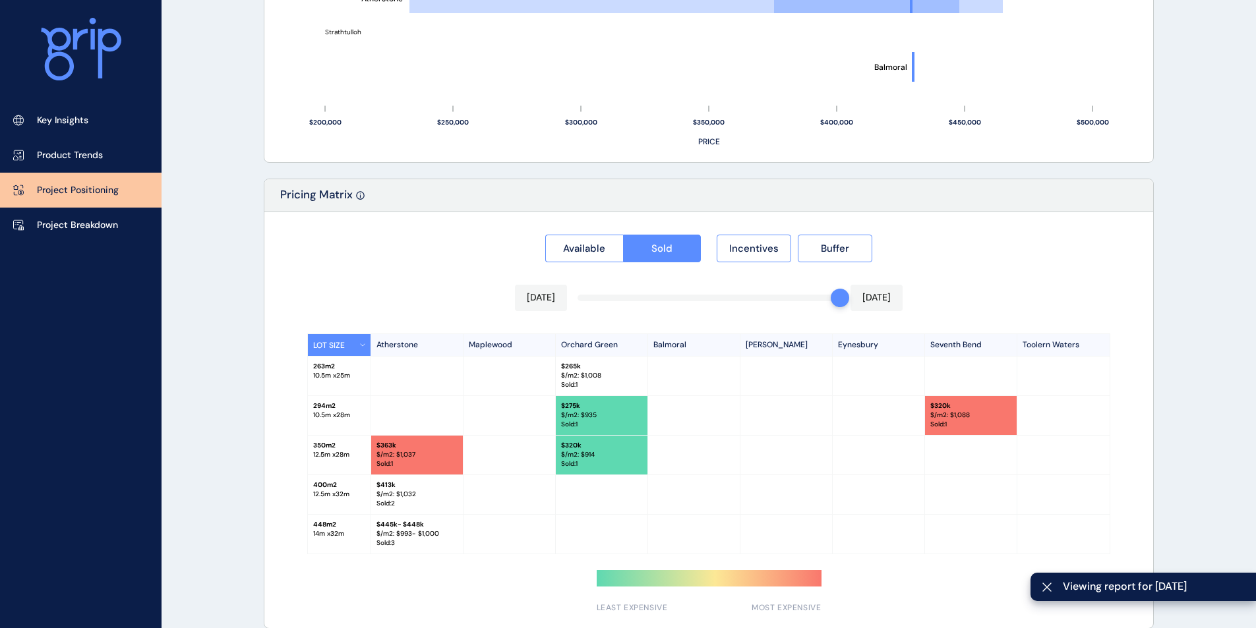
scroll to position [1088, 0]
